Goal: Complete application form

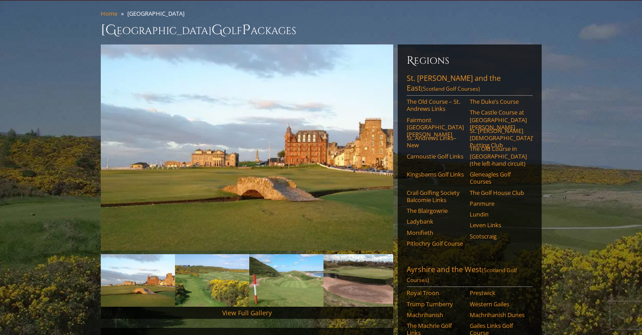
scroll to position [90, 0]
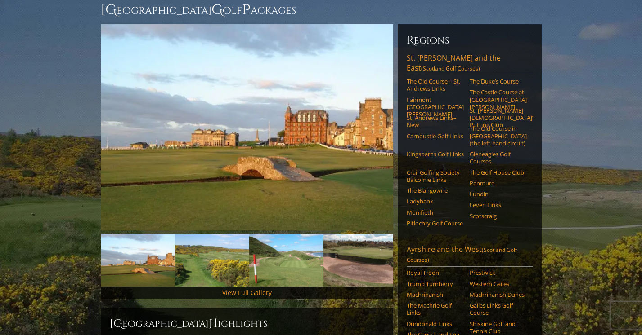
click at [426, 78] on link "The Old Course – St. Andrews Links" at bounding box center [434, 85] width 57 height 15
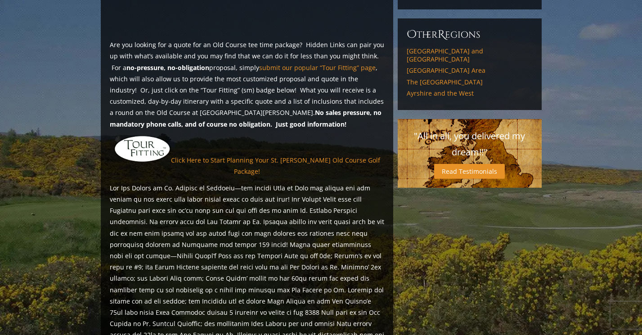
scroll to position [764, 0]
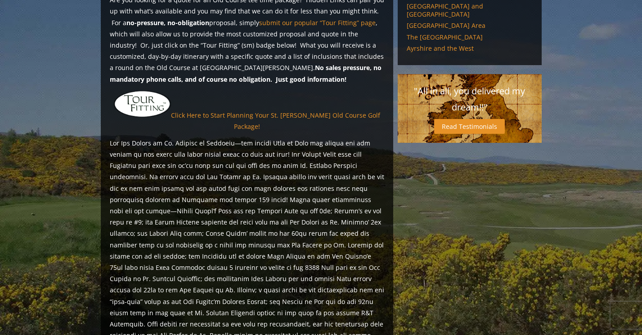
click at [276, 111] on link "Click Here to Start Planning Your St. [PERSON_NAME] Old Course Golf Package!" at bounding box center [275, 121] width 209 height 20
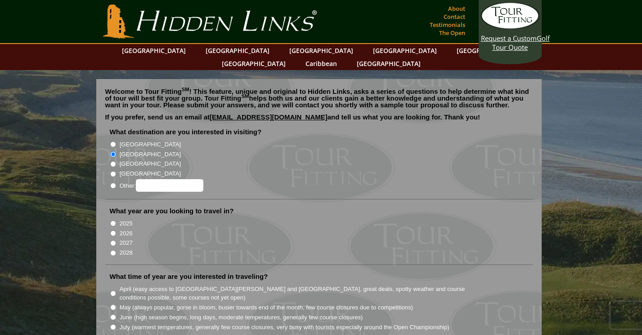
click at [111, 231] on input "2026" at bounding box center [113, 234] width 6 height 6
radio input "true"
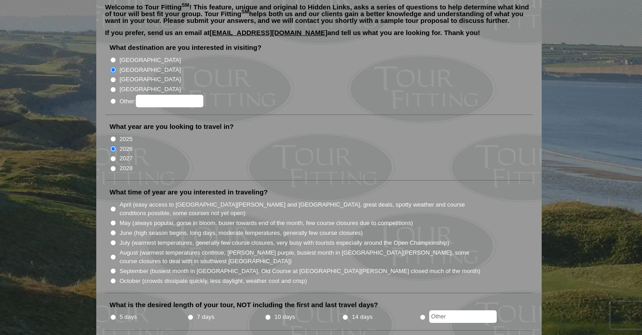
scroll to position [90, 0]
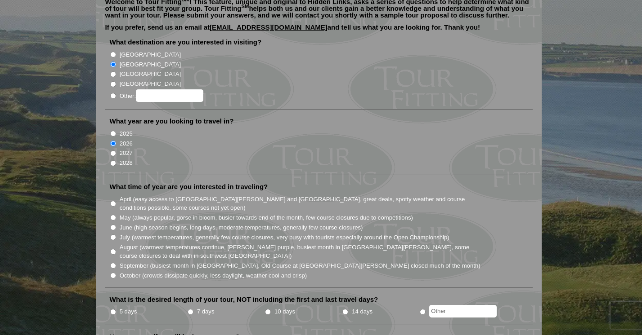
click at [114, 225] on input "June (high season begins, long days, moderate temperatures, generally few cours…" at bounding box center [113, 228] width 6 height 6
radio input "true"
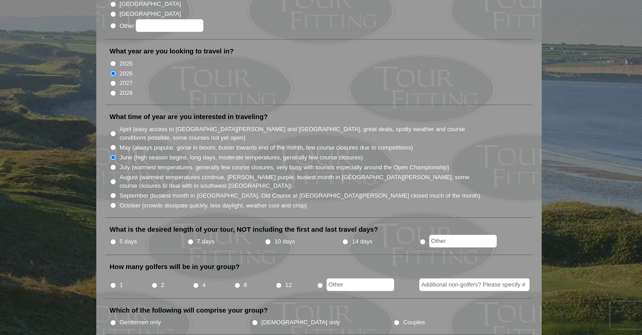
scroll to position [180, 0]
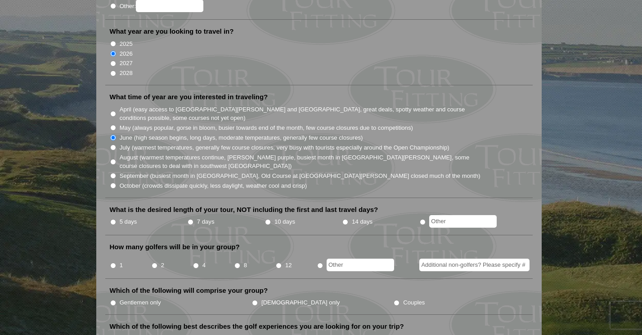
click at [189, 219] on input "7 days" at bounding box center [190, 222] width 6 height 6
radio input "true"
click at [154, 263] on input "2" at bounding box center [155, 266] width 6 height 6
radio input "true"
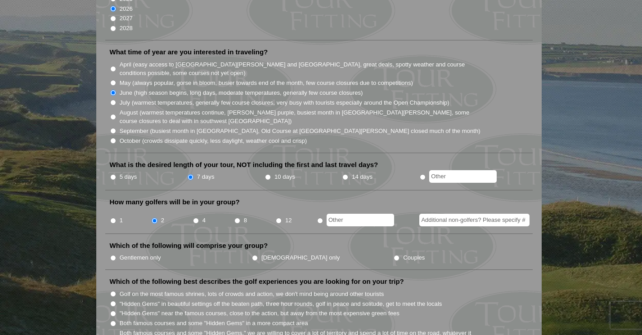
click at [450, 214] on input "Additional non-golfers? Please specify #" at bounding box center [474, 220] width 110 height 13
type input "2"
click at [423, 198] on li "How many golfers will be in your group? 1 2 4 8 12 2" at bounding box center [318, 216] width 427 height 36
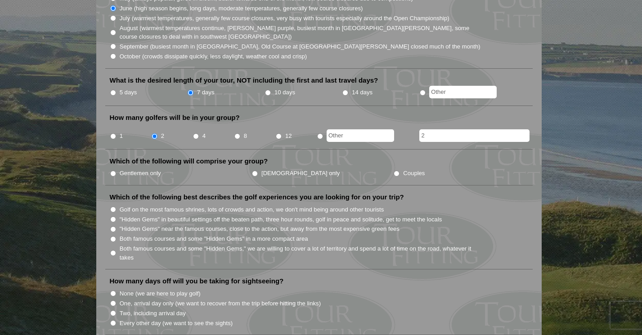
scroll to position [315, 0]
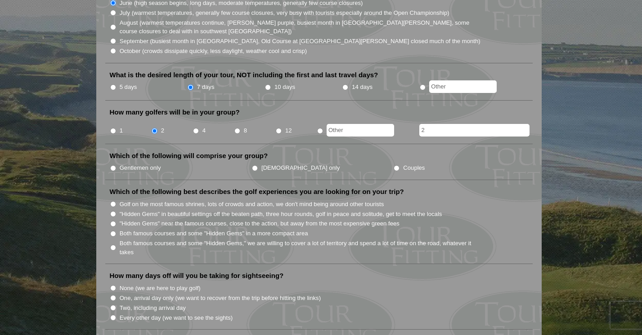
click at [113, 231] on input "Both famous courses and some "Hidden Gems" in a more compact area" at bounding box center [113, 234] width 6 height 6
radio input "true"
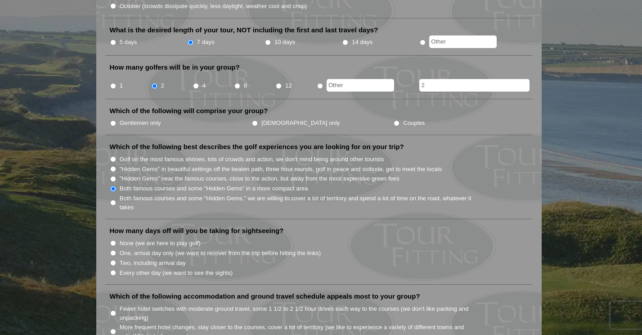
click at [112, 270] on input "Every other day (we want to see the sights)" at bounding box center [113, 273] width 6 height 6
radio input "true"
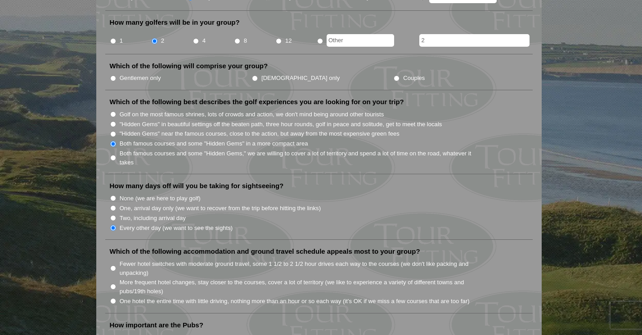
scroll to position [450, 0]
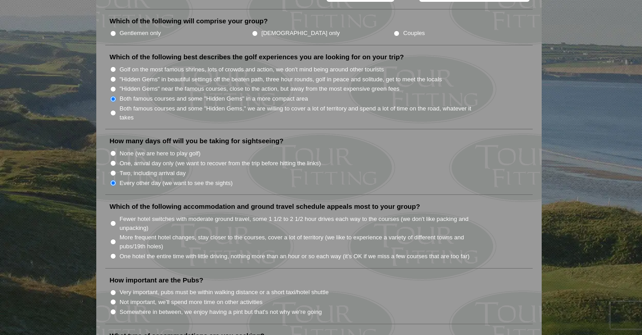
click at [113, 221] on input "Fewer hotel switches with moderate ground travel, some 1 1/2 to 2 1/2 hour driv…" at bounding box center [113, 224] width 6 height 6
radio input "true"
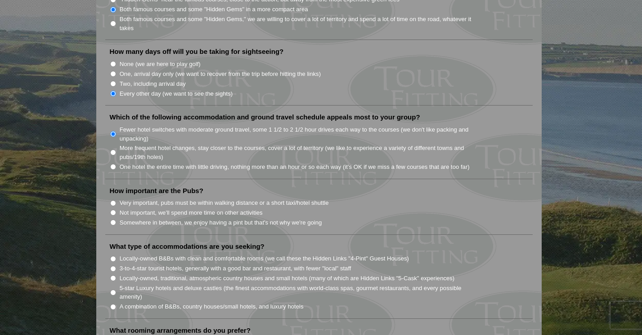
scroll to position [540, 0]
click at [119, 197] on li "Very important, pubs must be within walking distance or a short taxi/hotel shut…" at bounding box center [322, 202] width 425 height 10
click at [130, 198] on label "Very important, pubs must be within walking distance or a short taxi/hotel shut…" at bounding box center [224, 202] width 209 height 9
click at [116, 200] on input "Very important, pubs must be within walking distance or a short taxi/hotel shut…" at bounding box center [113, 203] width 6 height 6
radio input "true"
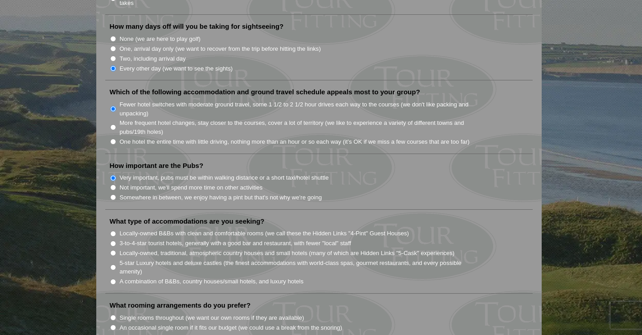
scroll to position [584, 0]
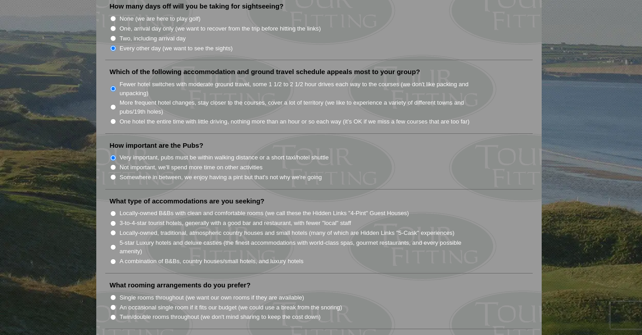
click at [112, 211] on input "Locally-owned B&Bs with clean and comfortable rooms (we call these the Hidden L…" at bounding box center [113, 214] width 6 height 6
radio input "true"
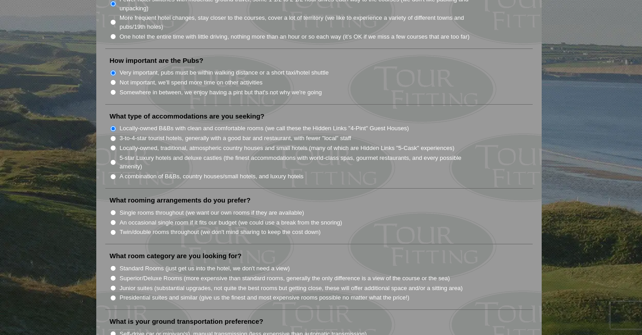
scroll to position [674, 0]
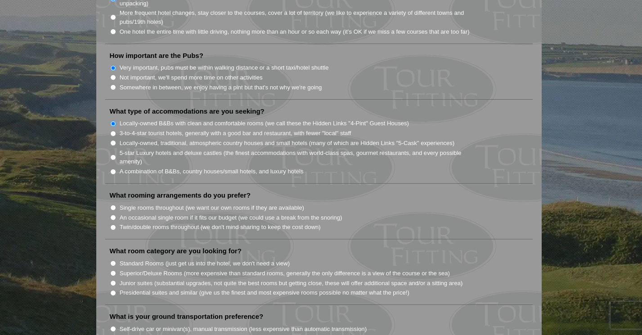
click at [112, 225] on input "Twin/double rooms throughout (we don't mind sharing to keep the cost down)" at bounding box center [113, 228] width 6 height 6
radio input "true"
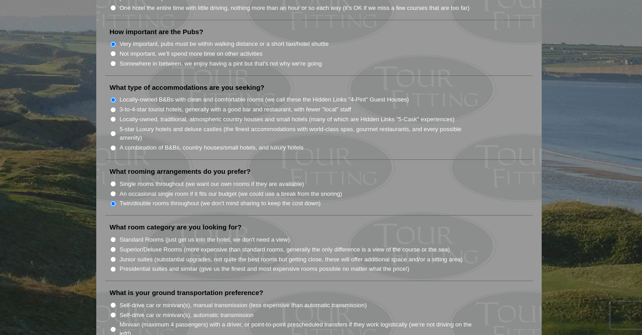
scroll to position [719, 0]
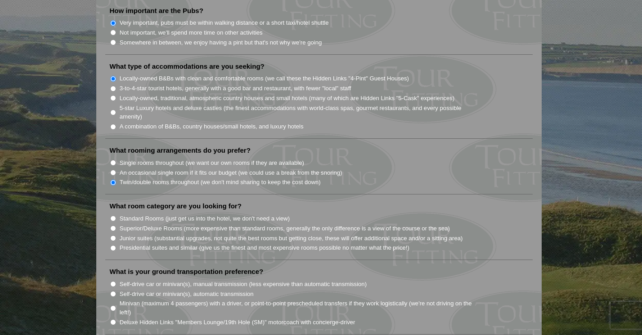
click at [112, 216] on input "Standard Rooms (just get us into the hotel, we don't need a view)" at bounding box center [113, 219] width 6 height 6
radio input "true"
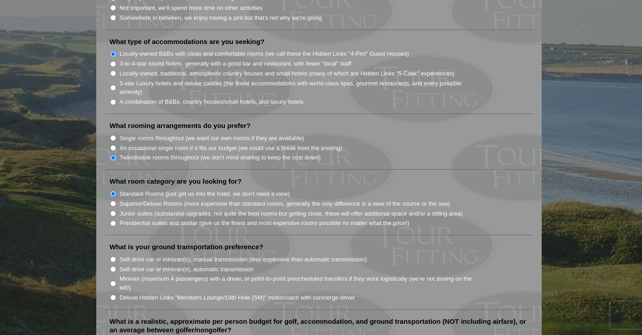
scroll to position [764, 0]
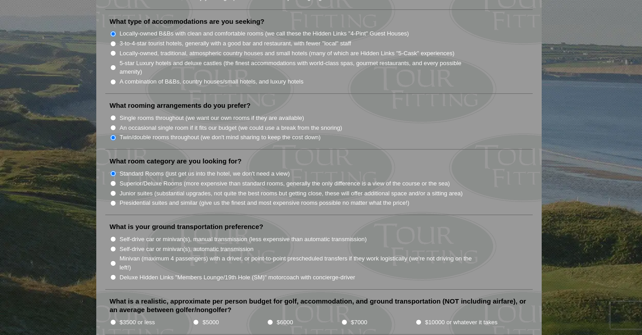
click at [113, 181] on input "Superior/Deluxe Rooms (more expensive than standard rooms, generally the only d…" at bounding box center [113, 184] width 6 height 6
radio input "true"
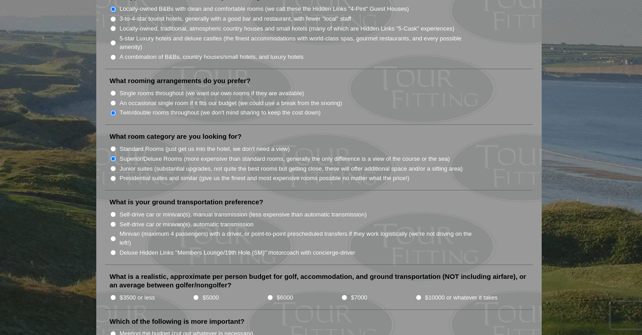
scroll to position [809, 0]
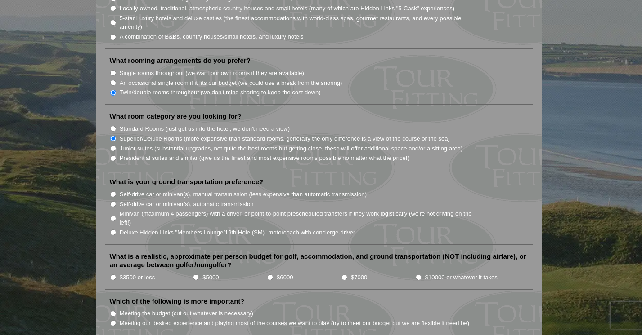
click at [113, 192] on input "Self-drive car or minivan(s), manual transmission (less expensive than automati…" at bounding box center [113, 195] width 6 height 6
radio input "true"
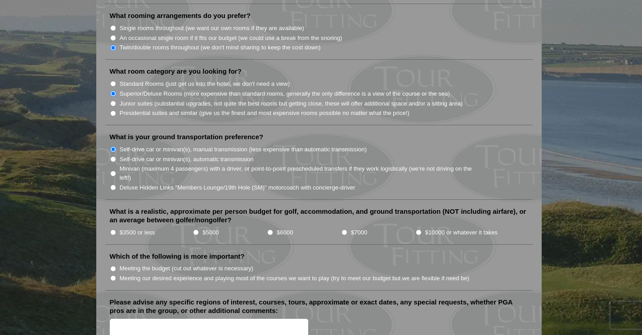
click at [195, 230] on input "$5000" at bounding box center [196, 233] width 6 height 6
radio input "true"
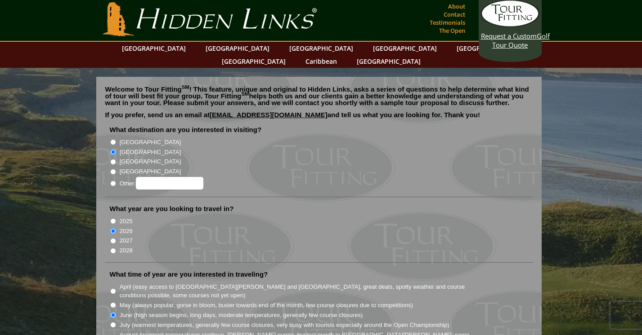
scroll to position [0, 0]
